Goal: Task Accomplishment & Management: Manage account settings

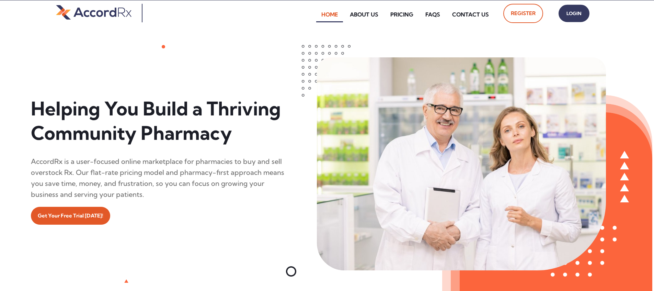
click at [313, 16] on span "Login" at bounding box center [573, 14] width 17 height 10
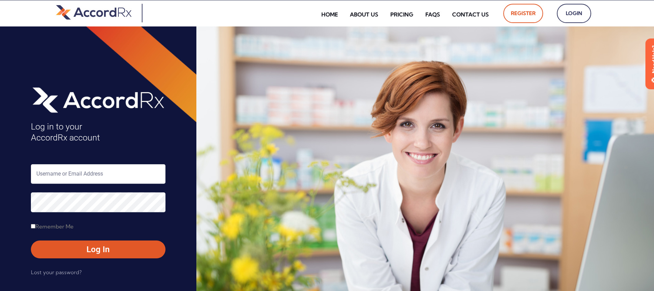
click at [59, 172] on input "text" at bounding box center [98, 174] width 135 height 20
type input "ARX-[PERSON_NAME]"
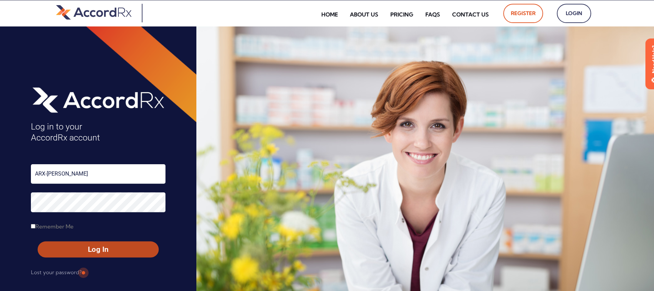
click at [82, 247] on span "Log In" at bounding box center [98, 249] width 108 height 10
